Goal: Information Seeking & Learning: Learn about a topic

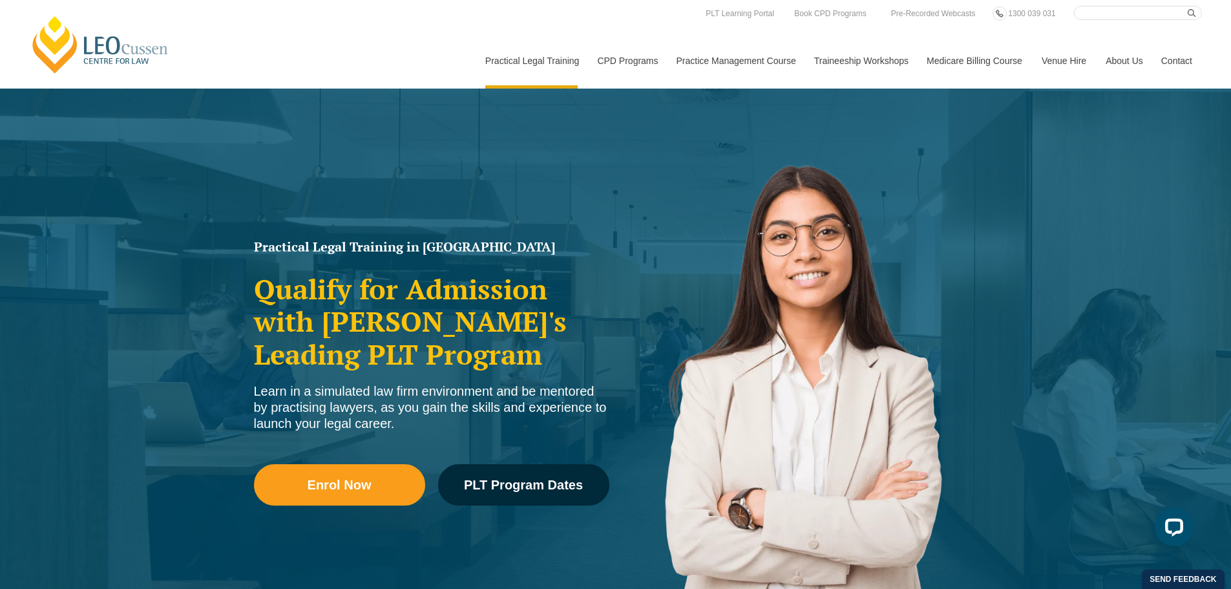
drag, startPoint x: 306, startPoint y: 23, endPoint x: 366, endPoint y: 33, distance: 60.4
click at [307, 23] on div "We'd like to show you notifications for the latest news and updates. Allow Canc…" at bounding box center [615, 57] width 1231 height 115
click at [654, 87] on button "Cancel" at bounding box center [661, 83] width 67 height 32
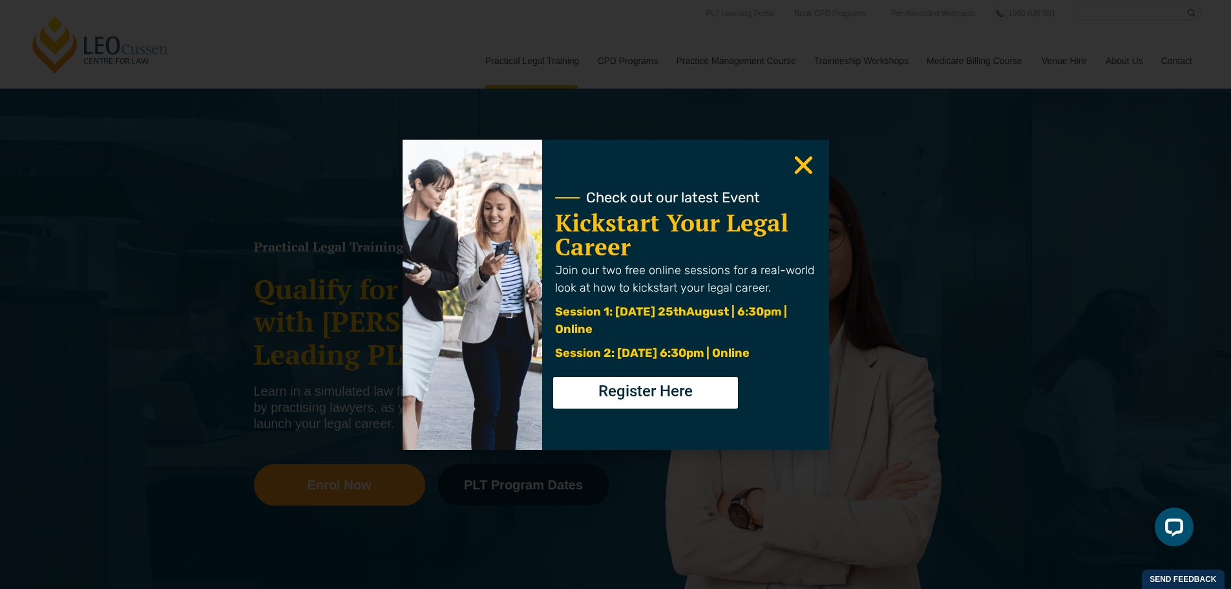
click at [630, 65] on div "Check out our latest Event Kickstart Your Legal Career Join our two free online…" at bounding box center [615, 294] width 1231 height 589
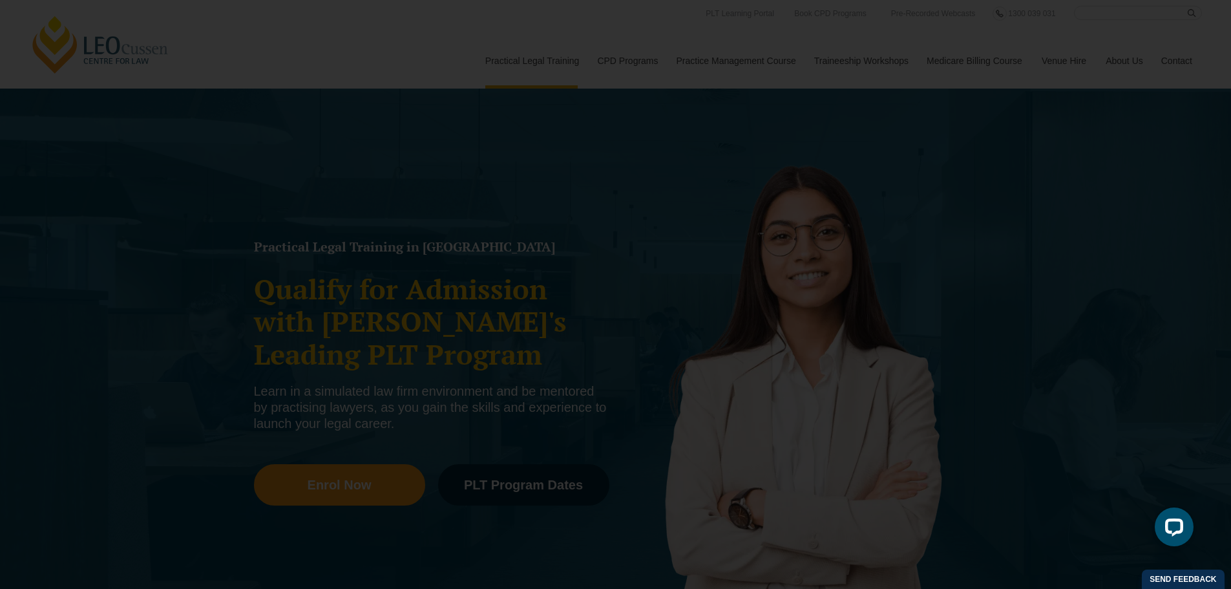
click at [810, 164] on icon "Close" at bounding box center [803, 165] width 25 height 25
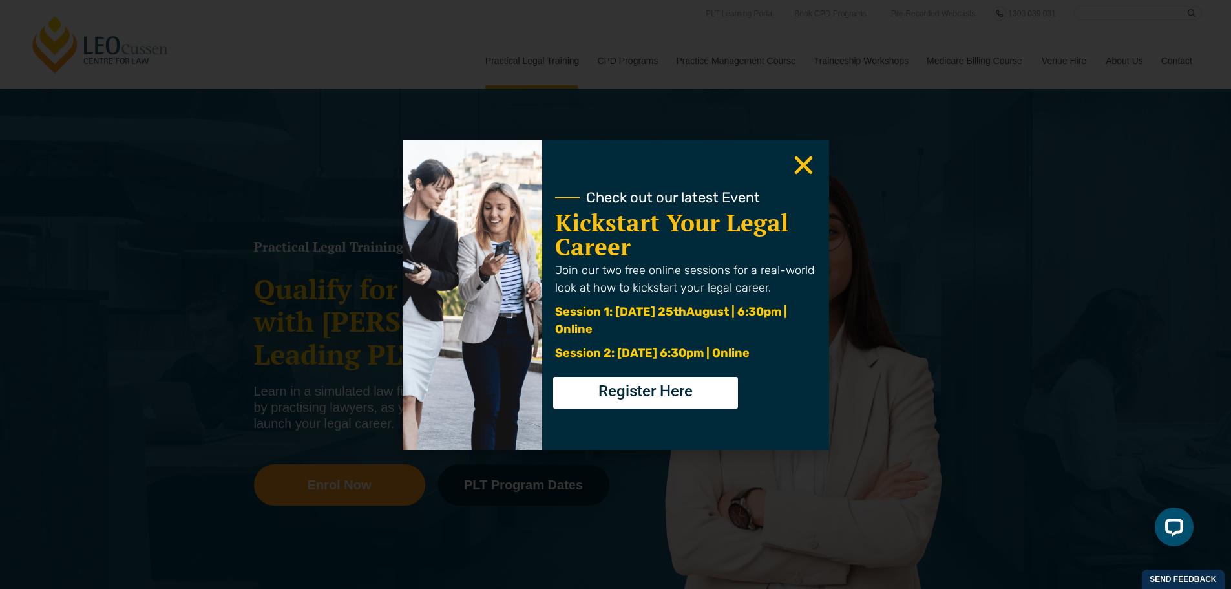
click at [638, 56] on div "Check out our latest Event Kickstart Your Legal Career Join our two free online…" at bounding box center [615, 294] width 1231 height 589
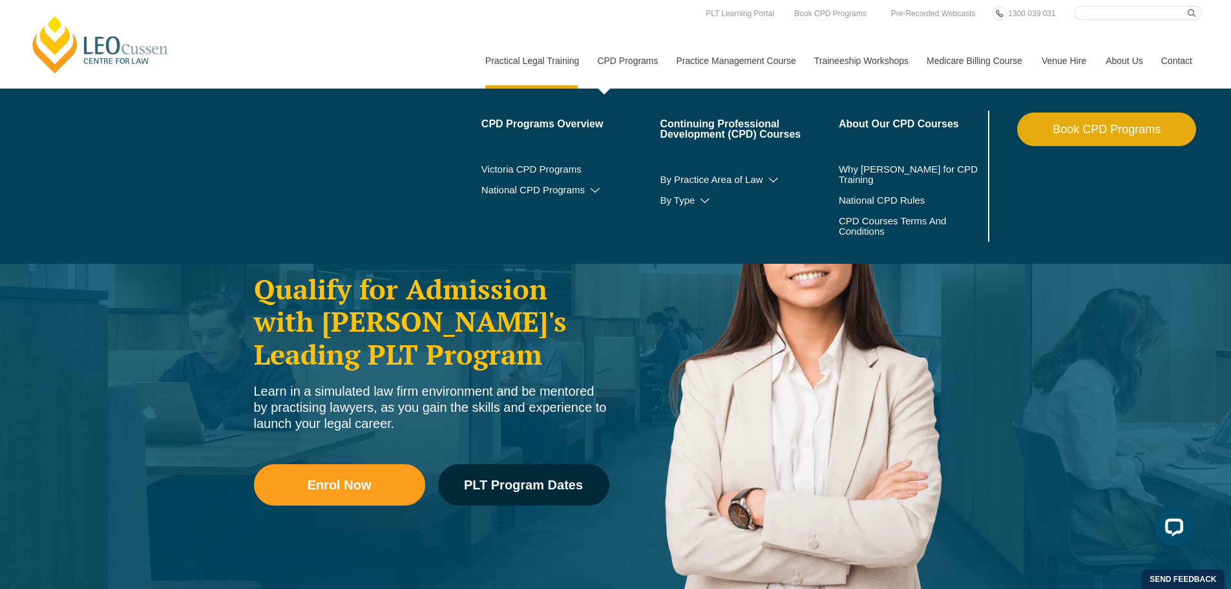
click at [629, 54] on link "CPD Programs" at bounding box center [627, 61] width 79 height 56
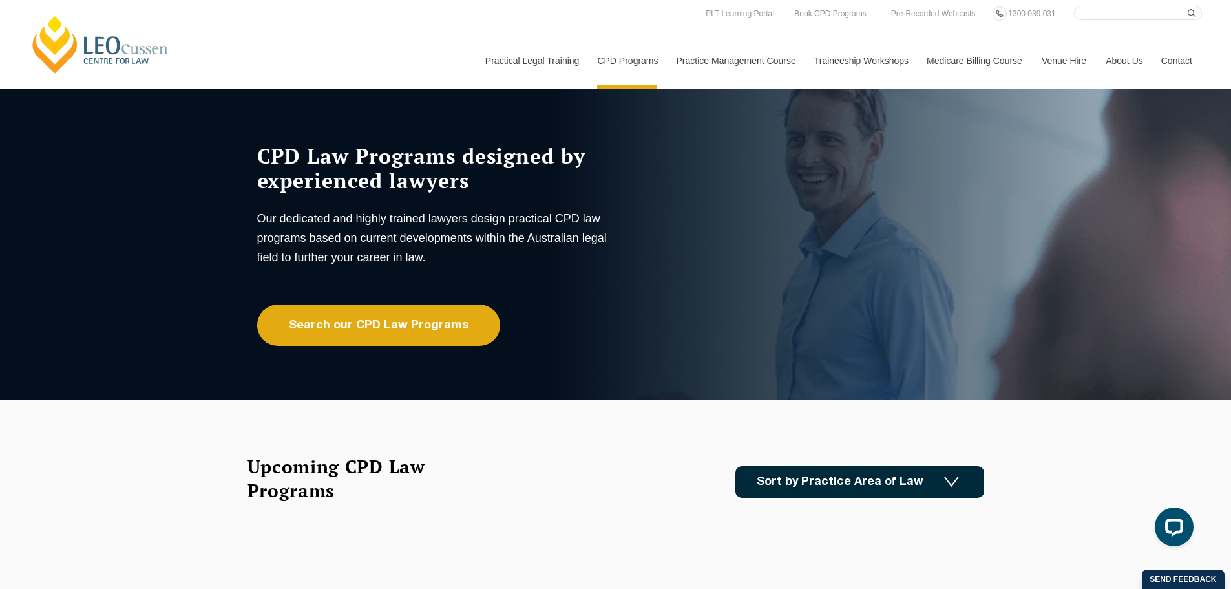
click at [894, 468] on link "Sort by Practice Area of Law" at bounding box center [860, 482] width 249 height 32
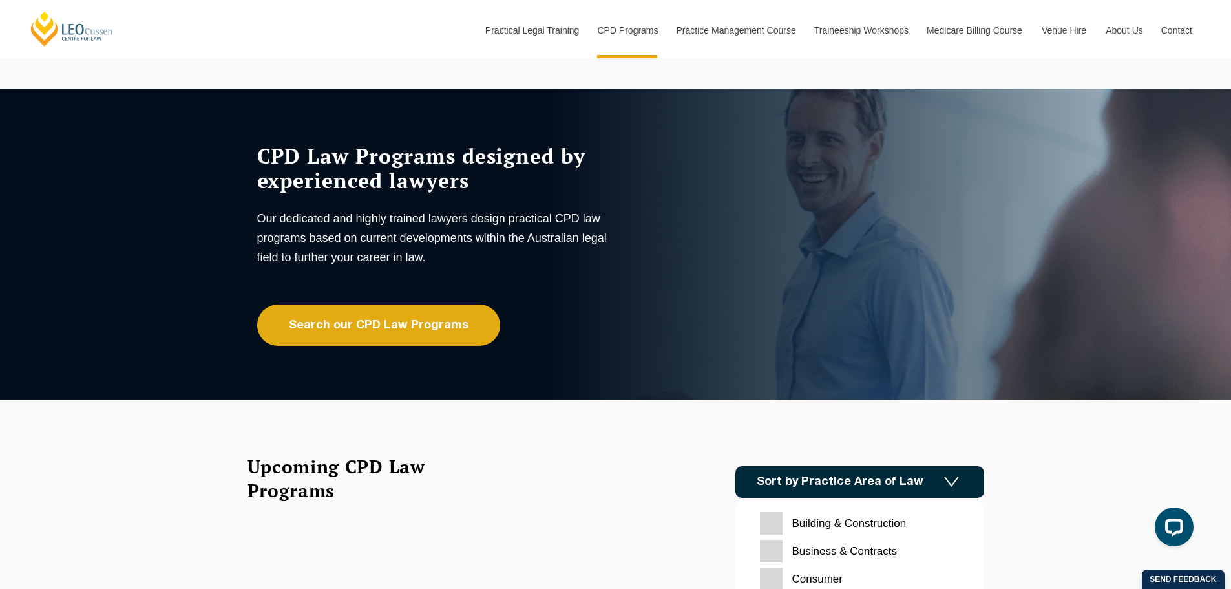
scroll to position [194, 0]
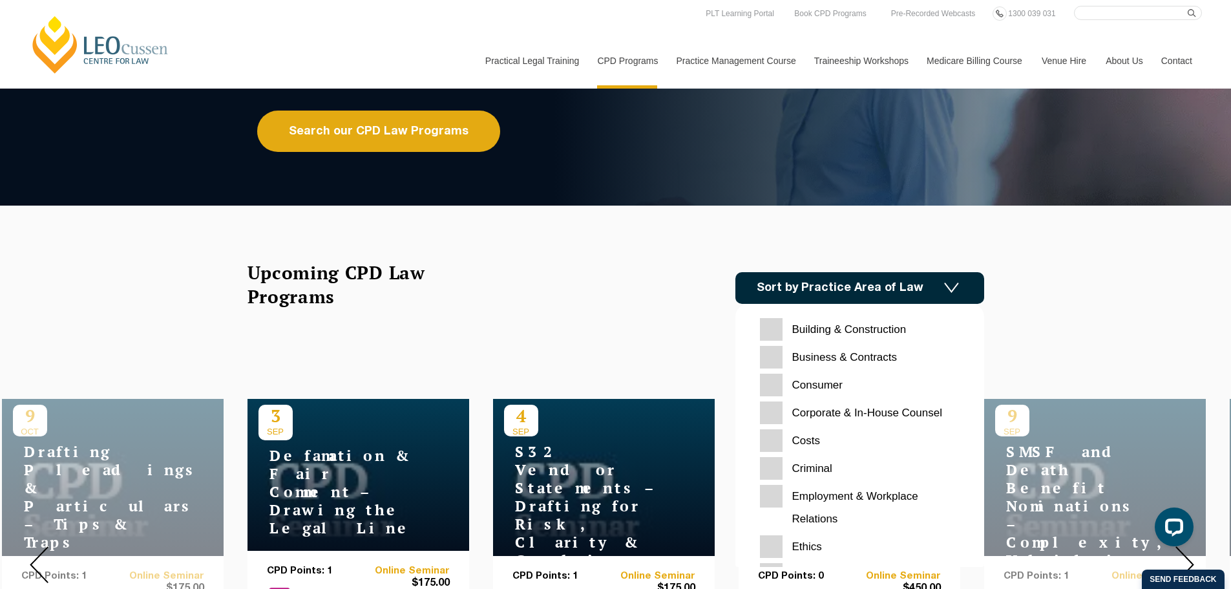
click at [954, 288] on img at bounding box center [951, 287] width 15 height 11
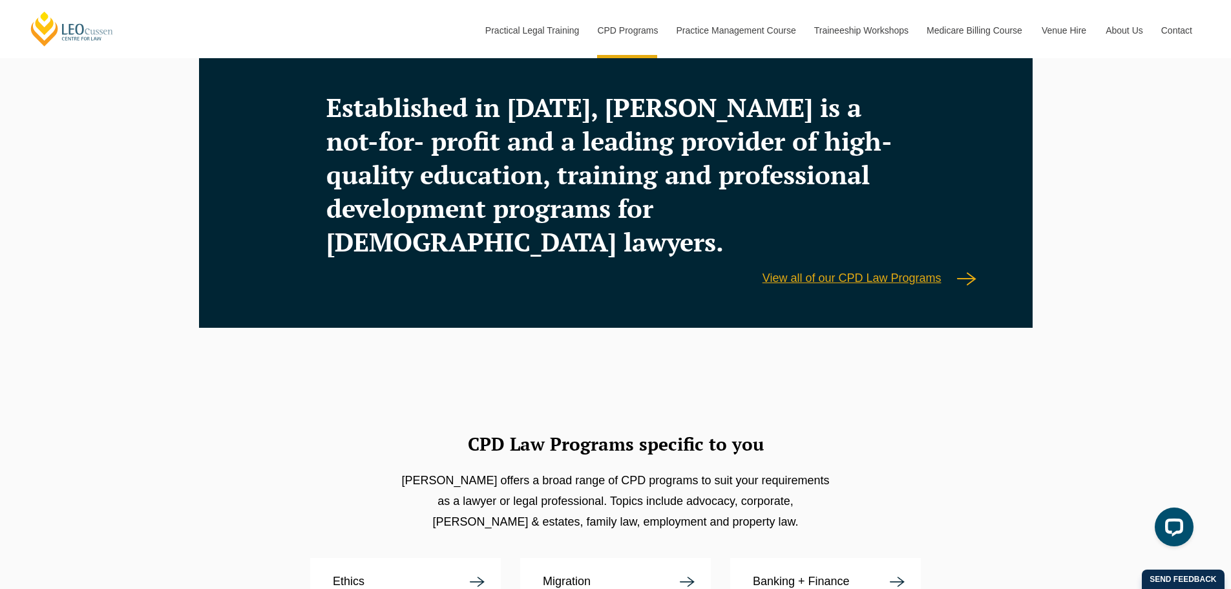
scroll to position [2209, 0]
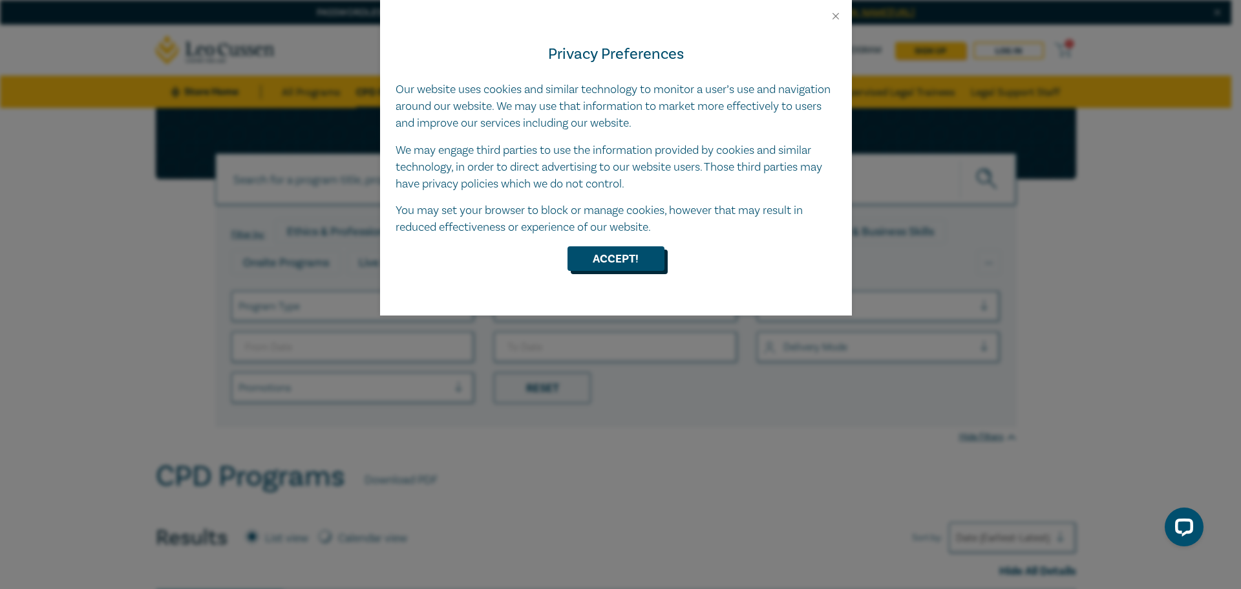
click at [604, 266] on button "Accept!" at bounding box center [616, 258] width 97 height 25
